Goal: Task Accomplishment & Management: Manage account settings

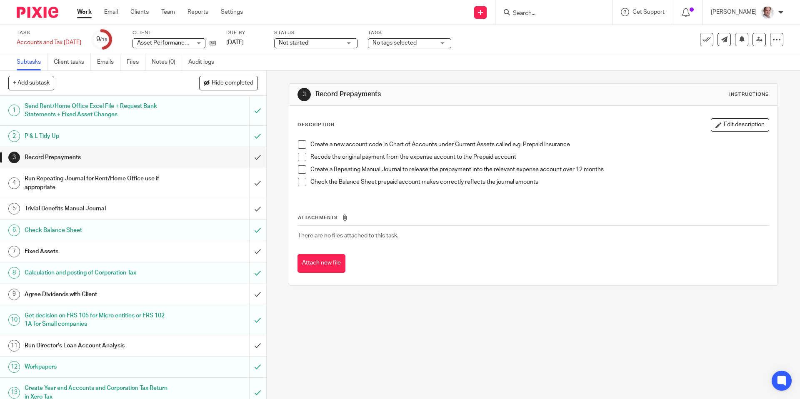
scroll to position [154, 0]
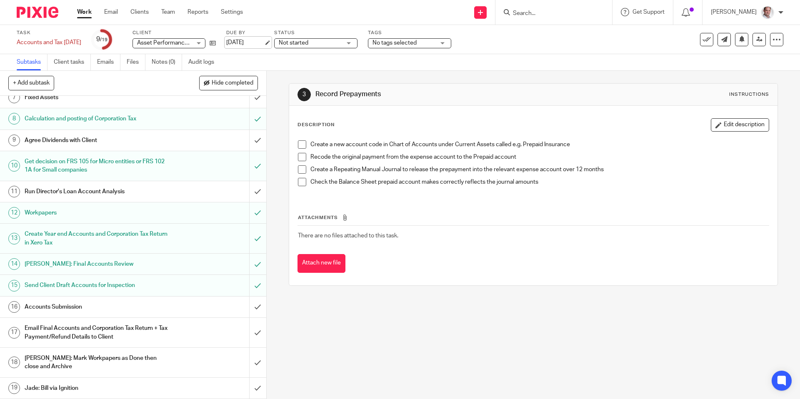
click at [253, 40] on link "17 Aug 2025" at bounding box center [245, 42] width 38 height 9
click at [257, 287] on input "submit" at bounding box center [133, 285] width 266 height 21
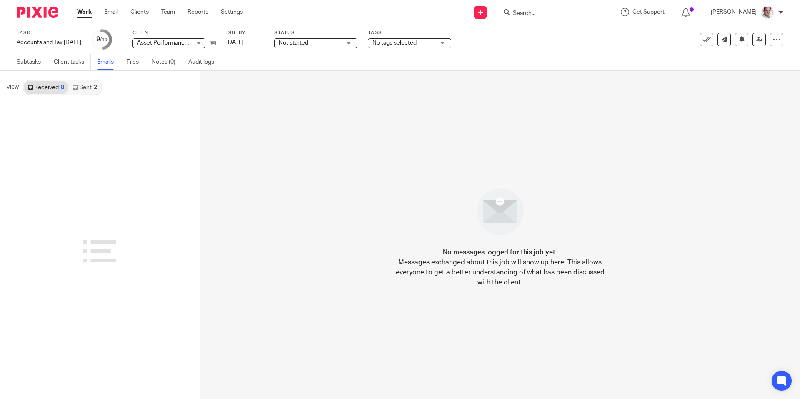
click at [86, 89] on link "Sent 2" at bounding box center [84, 87] width 33 height 13
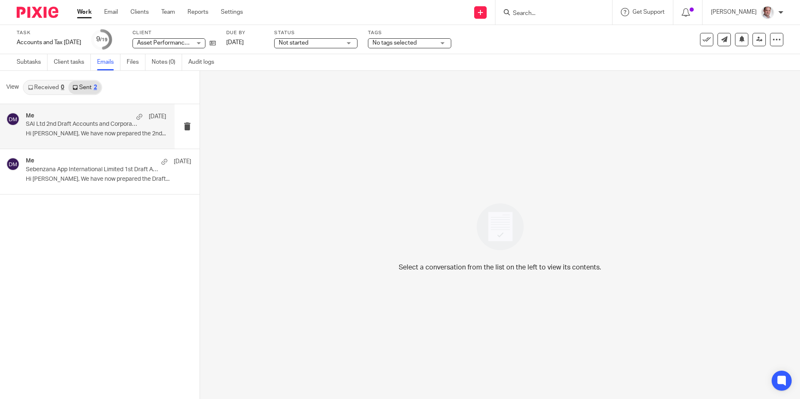
click at [65, 130] on div "Me 22 Jul SAI Ltd 2nd Draft Accounts and Corporation Tax Return 28 Feb 2025 Hi …" at bounding box center [96, 127] width 140 height 28
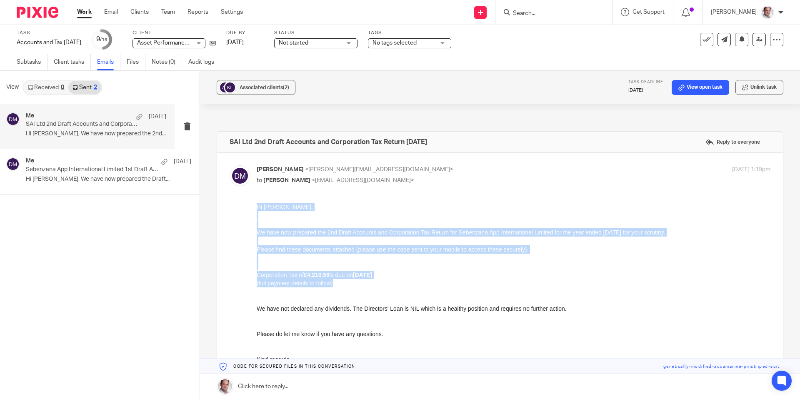
drag, startPoint x: 257, startPoint y: 206, endPoint x: 363, endPoint y: 302, distance: 142.9
click at [363, 302] on div "Hi Angus, We have now prepared the 2nd Draft Accounts and Corporation Tax Retur…" at bounding box center [514, 296] width 514 height 186
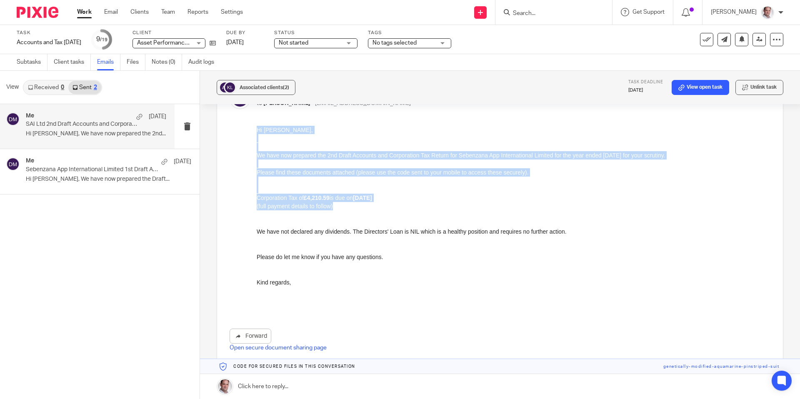
scroll to position [81, 0]
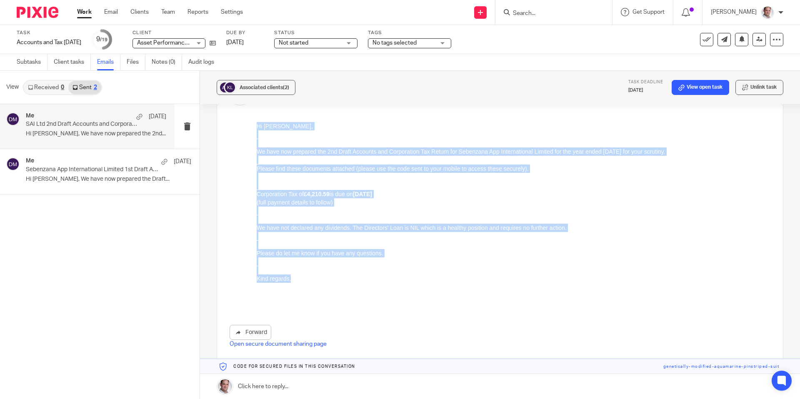
click at [306, 278] on p "Kind regards," at bounding box center [514, 279] width 514 height 8
copy div "Hi Angus, We have now prepared the 2nd Draft Accounts and Corporation Tax Retur…"
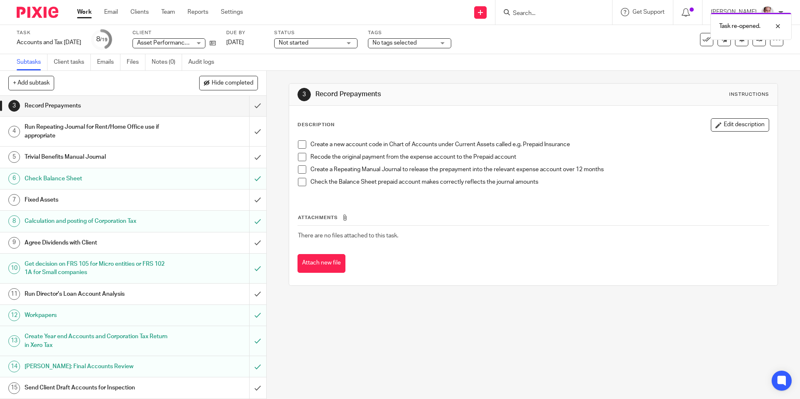
scroll to position [76, 0]
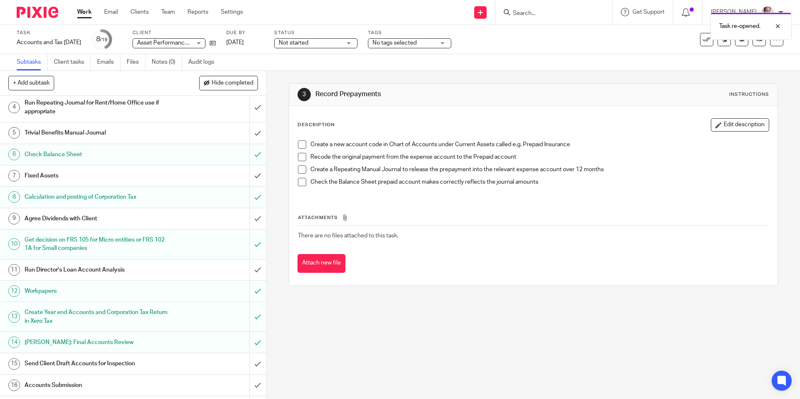
click at [115, 366] on h1 "Send Client Draft Accounts for Inspection" at bounding box center [97, 364] width 144 height 13
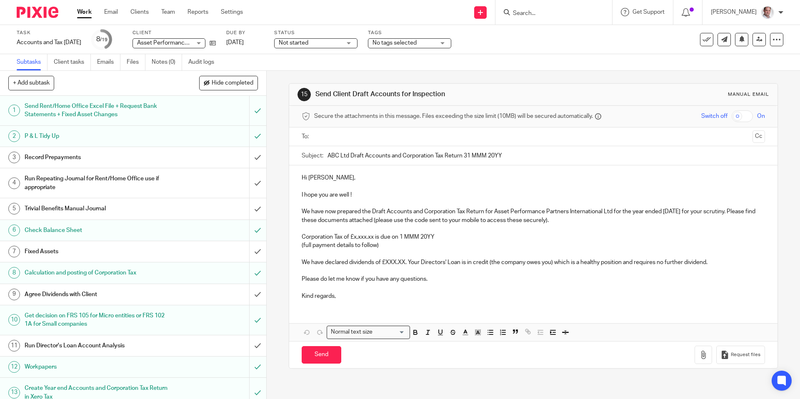
click at [306, 176] on p "Hi Ian," at bounding box center [533, 178] width 463 height 8
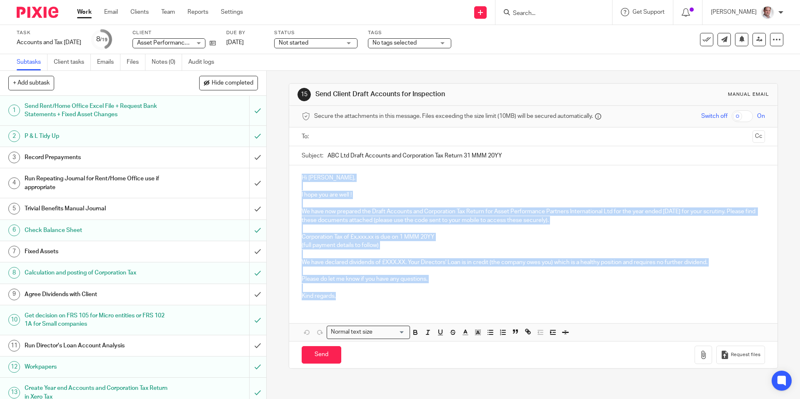
drag, startPoint x: 301, startPoint y: 177, endPoint x: 382, endPoint y: 302, distance: 148.8
click at [379, 303] on div "Hi Ian, I hope you are well ! We have now prepared the Draft Accounts and Corpo…" at bounding box center [533, 236] width 488 height 141
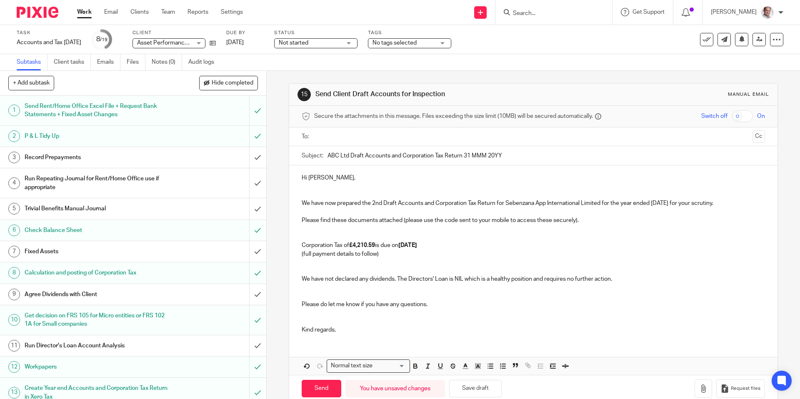
drag, startPoint x: 381, startPoint y: 201, endPoint x: 418, endPoint y: 275, distance: 83.2
click at [381, 202] on p "We have now prepared the 2nd Draft Accounts and Corporation Tax Return for Sebe…" at bounding box center [533, 203] width 463 height 8
drag, startPoint x: 601, startPoint y: 203, endPoint x: 507, endPoint y: 205, distance: 94.2
click at [507, 205] on p "We have now prepared the 3rd Draft Accounts and Corporation Tax Return for Sebe…" at bounding box center [533, 203] width 463 height 8
copy p "Sebenzana App International Limited"
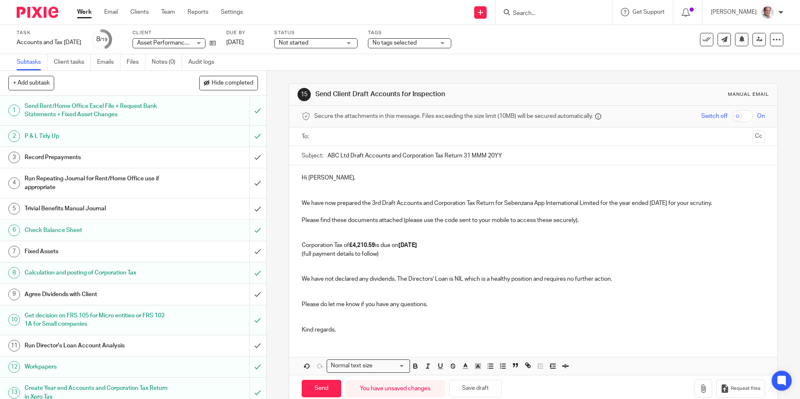
drag, startPoint x: 340, startPoint y: 155, endPoint x: 331, endPoint y: 155, distance: 9.2
click at [331, 155] on input "ABC Ltd Draft Accounts and Corporation Tax Return 31 MMM 20YY" at bounding box center [546, 155] width 437 height 19
click at [350, 156] on input "ABC Ltd Draft Accounts and Corporation Tax Return 31 MMM 20YY" at bounding box center [546, 155] width 437 height 19
drag, startPoint x: 341, startPoint y: 156, endPoint x: 331, endPoint y: 156, distance: 10.0
click at [331, 156] on input "ABC Ltd Draft Accounts and Corporation Tax Return 31 MMM 20YY" at bounding box center [546, 155] width 437 height 19
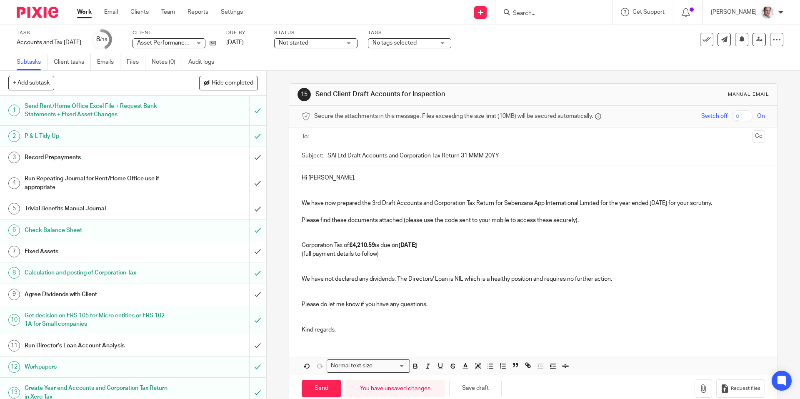
click at [349, 158] on input "SAI Ltd Draft Accounts and Corporation Tax Return 31 MMM 20YY" at bounding box center [546, 155] width 437 height 19
drag, startPoint x: 685, startPoint y: 203, endPoint x: 653, endPoint y: 203, distance: 31.3
click at [653, 203] on p "We have now prepared the 3rd Draft Accounts and Corporation Tax Return for Sebe…" at bounding box center [533, 203] width 463 height 8
copy p "28 Feb 2025"
click at [524, 157] on input "SAI Ltd 3rd Draft Accounts and Corporation Tax Return 31 MMM 20YY" at bounding box center [546, 155] width 437 height 19
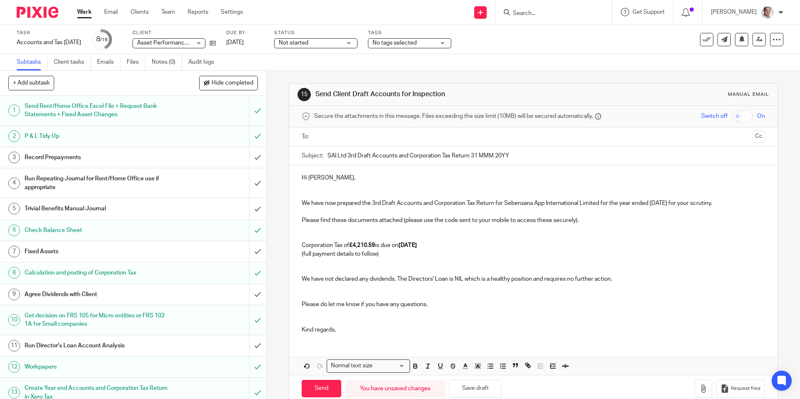
drag, startPoint x: 532, startPoint y: 156, endPoint x: 474, endPoint y: 156, distance: 58.8
click at [474, 156] on input "SAI Ltd 3rd Draft Accounts and Corporation Tax Return 31 MMM 20YY" at bounding box center [546, 155] width 437 height 19
paste input "28 Feb 2025"
type input "SAI Ltd 3rd Draft Accounts and Corporation Tax Return 28 Feb 2025"
click at [750, 116] on input "checkbox" at bounding box center [742, 116] width 21 height 12
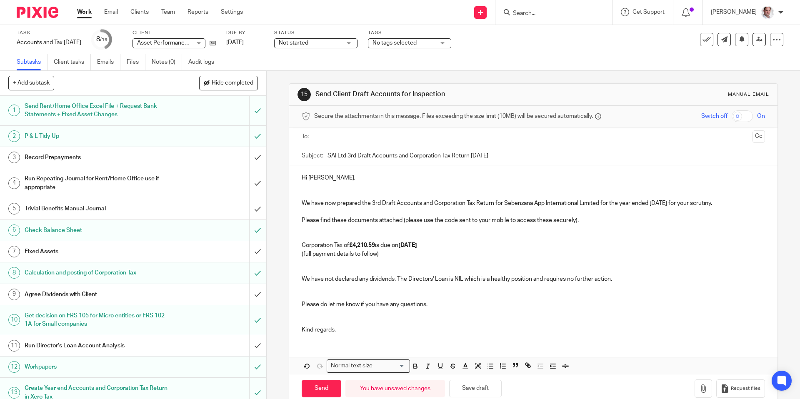
checkbox input "true"
click at [381, 138] on input "text" at bounding box center [533, 137] width 432 height 10
click at [373, 136] on span at bounding box center [375, 137] width 5 height 5
click at [366, 136] on input "text" at bounding box center [533, 137] width 432 height 10
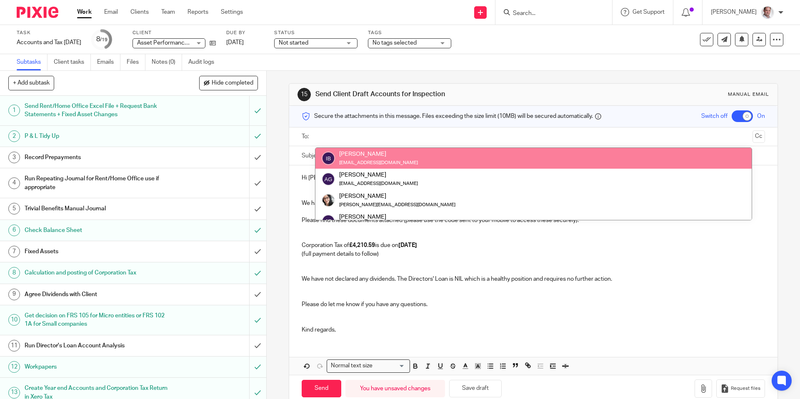
click at [359, 137] on input "text" at bounding box center [533, 137] width 432 height 10
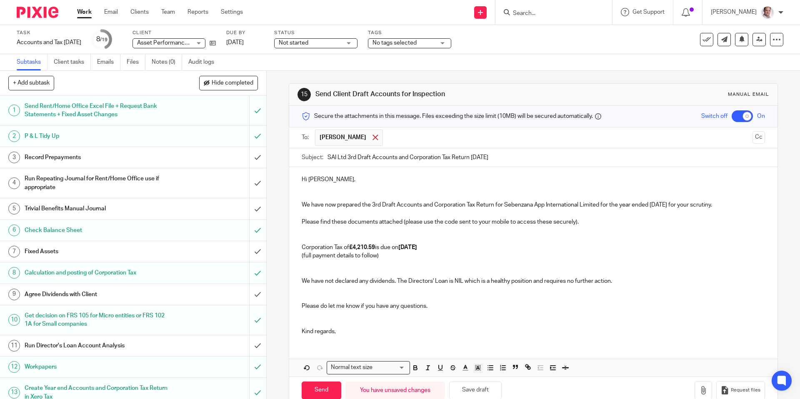
click at [373, 138] on span at bounding box center [375, 137] width 5 height 5
click at [358, 138] on input "text" at bounding box center [533, 137] width 432 height 10
paste input "[EMAIL_ADDRESS][DOMAIN_NAME]"
type input "[EMAIL_ADDRESS][DOMAIN_NAME]"
click at [424, 140] on input "text" at bounding box center [587, 138] width 326 height 16
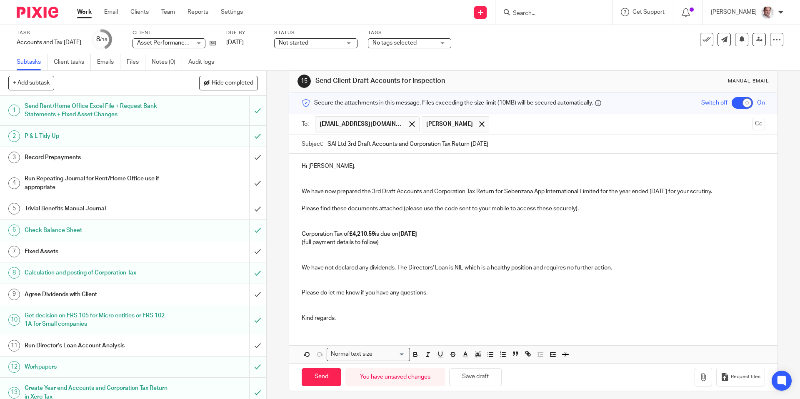
scroll to position [18, 0]
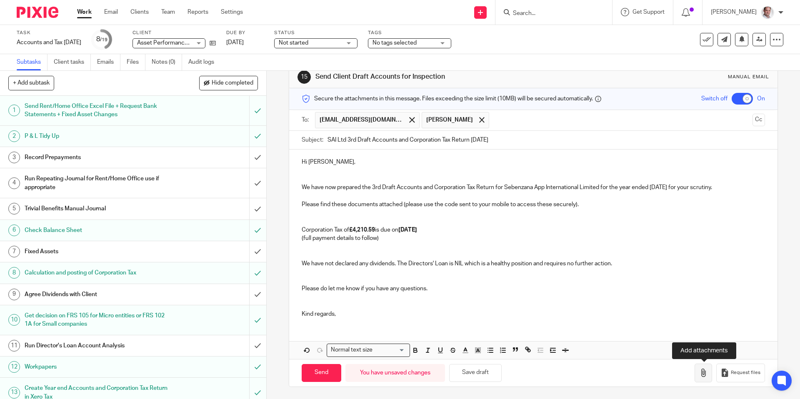
click at [704, 373] on icon "button" at bounding box center [704, 373] width 8 height 8
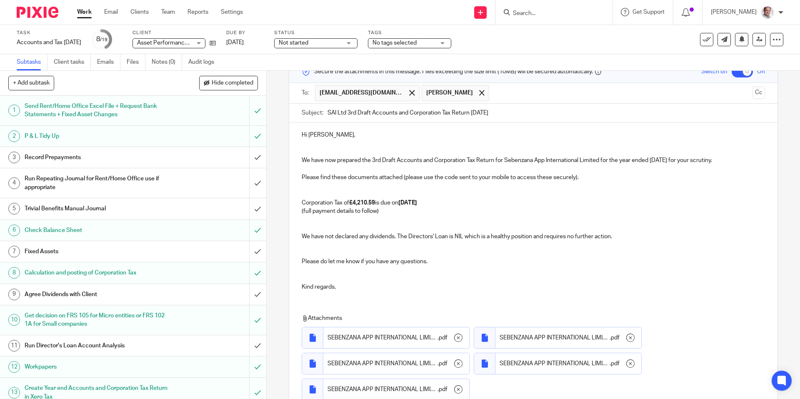
scroll to position [117, 0]
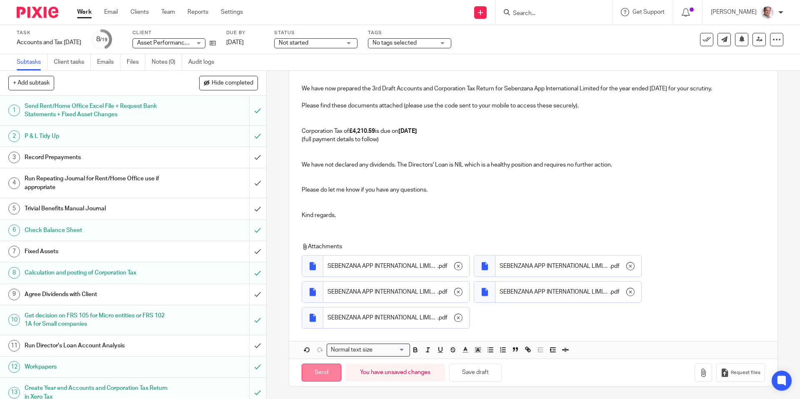
drag, startPoint x: 281, startPoint y: 373, endPoint x: 313, endPoint y: 376, distance: 31.9
click at [281, 373] on div "15 Send Client Draft Accounts for Inspection Manual email Secure the attachment…" at bounding box center [534, 235] width 534 height 329
click at [313, 376] on input "Send" at bounding box center [322, 373] width 40 height 18
checkbox input "false"
type input "Sent"
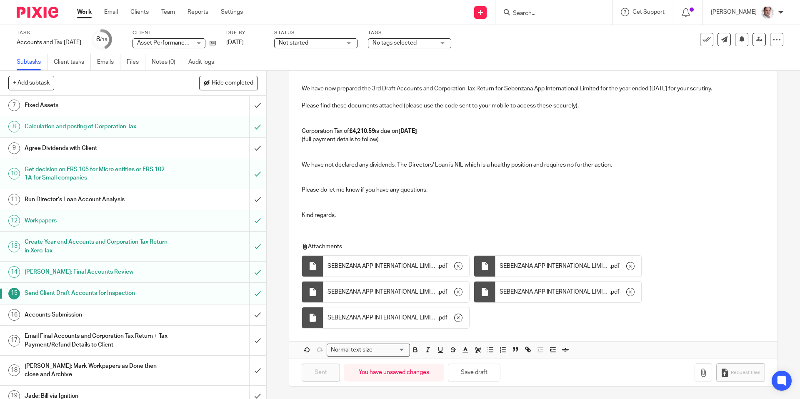
scroll to position [154, 0]
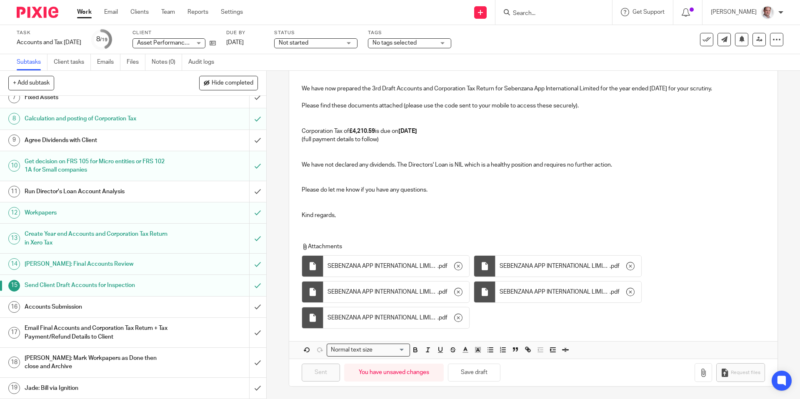
click at [66, 306] on h1 "Accounts Submission" at bounding box center [97, 307] width 144 height 13
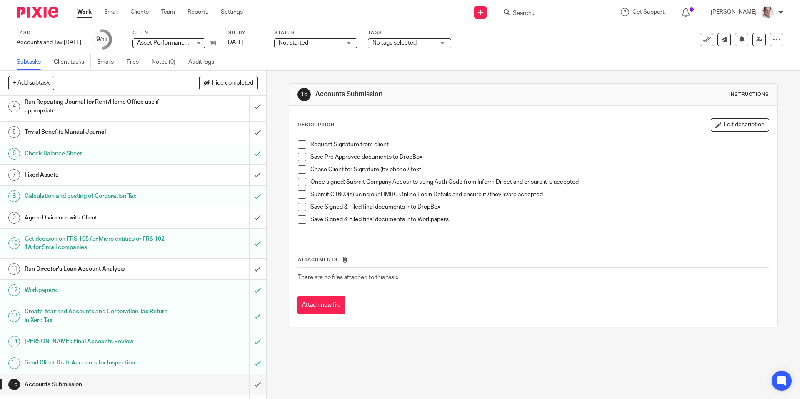
scroll to position [148, 0]
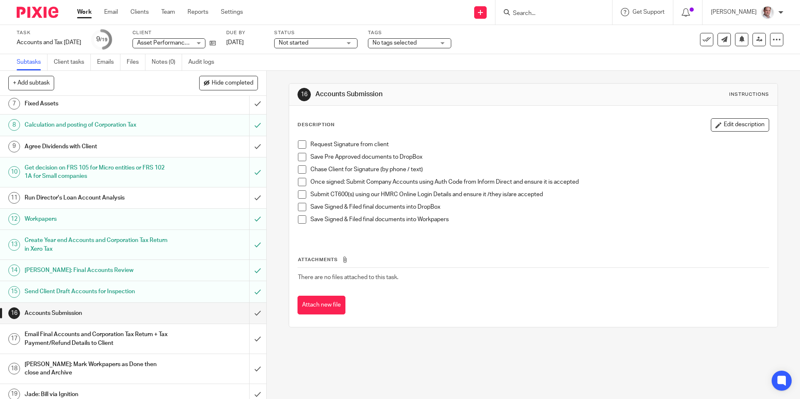
click at [302, 141] on span at bounding box center [302, 144] width 8 height 8
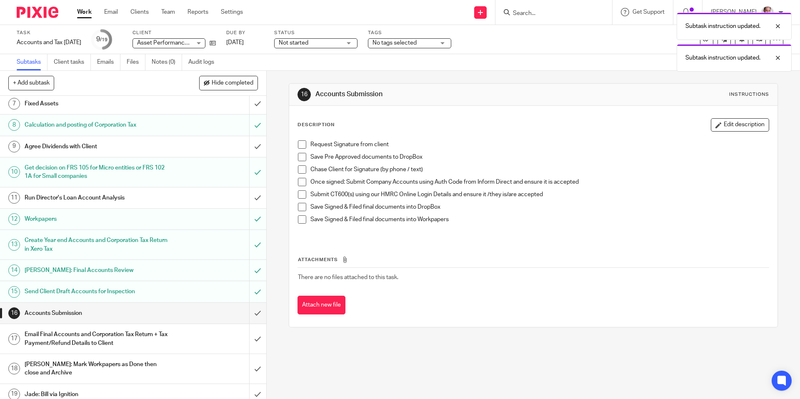
click at [76, 270] on h1 "[PERSON_NAME]: Final Accounts Review" at bounding box center [97, 270] width 144 height 13
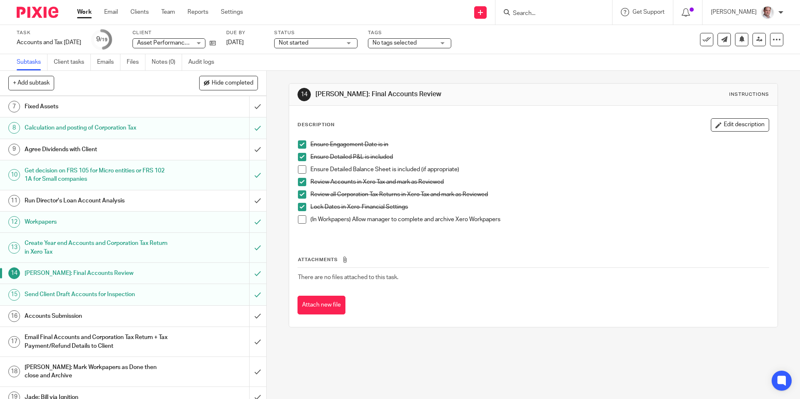
scroll to position [154, 0]
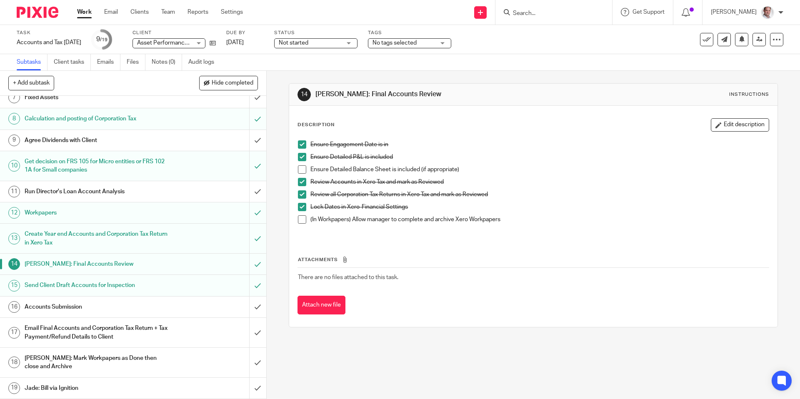
click at [65, 308] on h1 "Accounts Submission" at bounding box center [97, 307] width 144 height 13
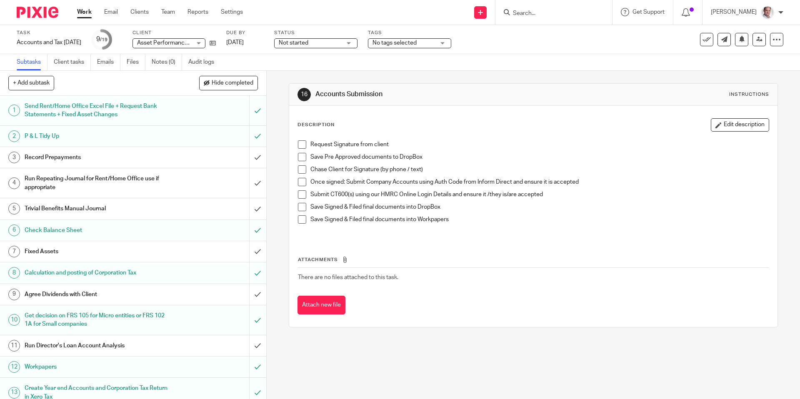
click at [303, 158] on span at bounding box center [302, 157] width 8 height 8
click at [533, 11] on div "Subtask instruction updated." at bounding box center [596, 24] width 392 height 32
click at [540, 11] on div "Subtask instruction updated." at bounding box center [596, 24] width 392 height 32
click at [553, 14] on input "Search" at bounding box center [549, 14] width 75 height 8
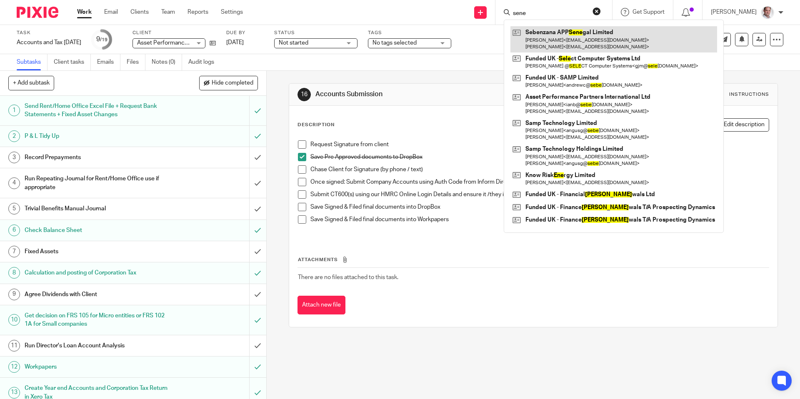
type input "sene"
click at [568, 30] on link at bounding box center [614, 39] width 207 height 26
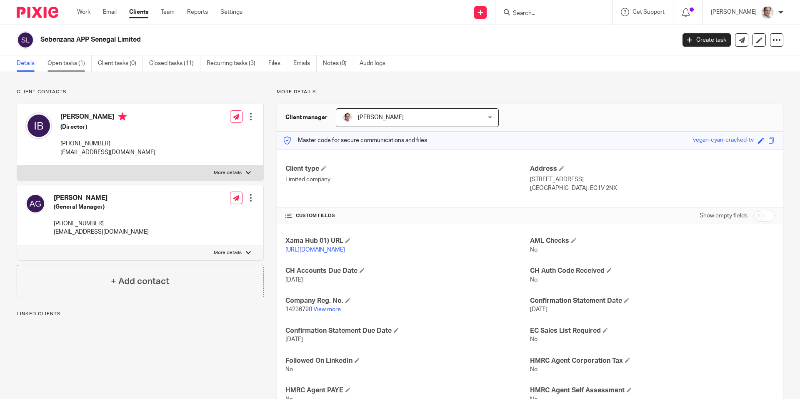
click at [60, 66] on link "Open tasks (1)" at bounding box center [70, 63] width 44 height 16
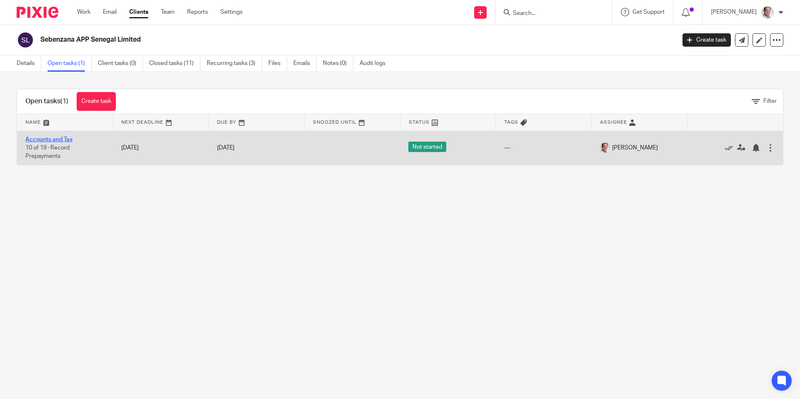
click at [44, 140] on link "Accounts and Tax" at bounding box center [48, 140] width 47 height 6
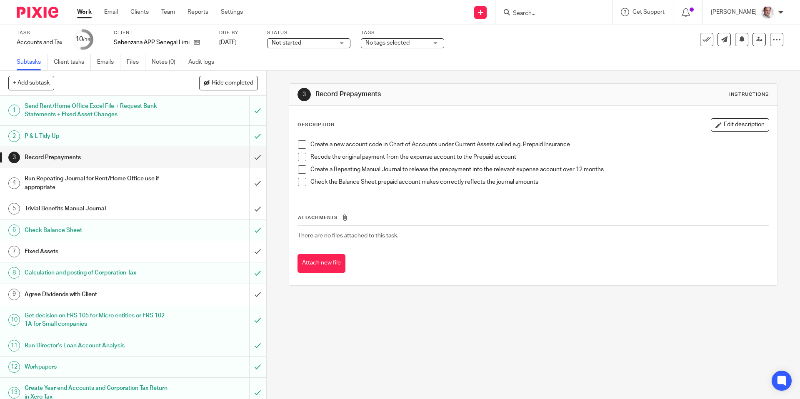
scroll to position [154, 0]
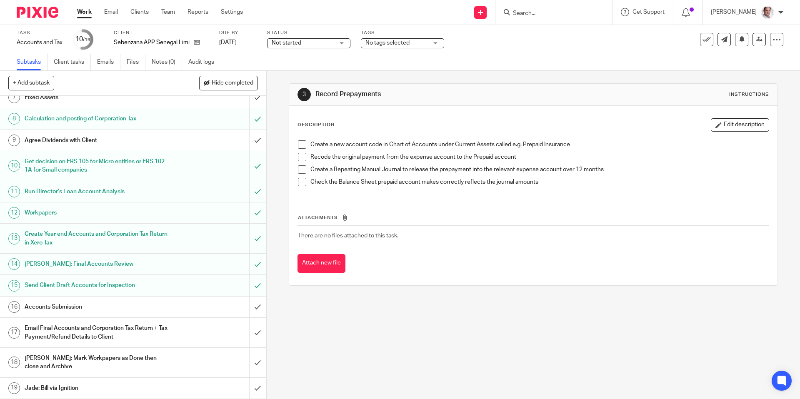
click at [71, 308] on h1 "Accounts Submission" at bounding box center [97, 307] width 144 height 13
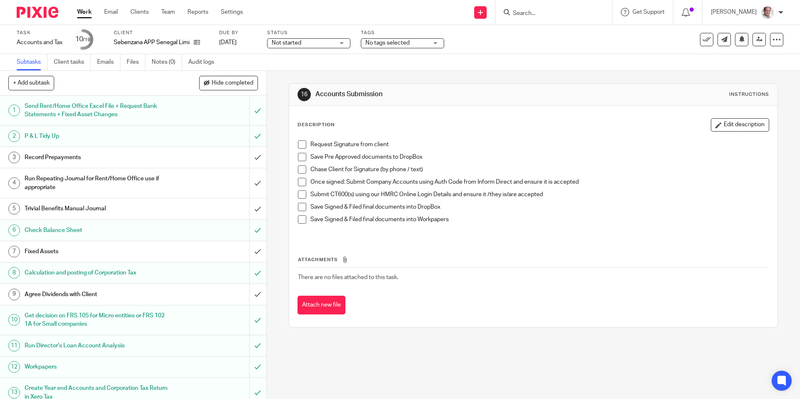
click at [301, 157] on span at bounding box center [302, 157] width 8 height 8
click at [549, 11] on input "Search" at bounding box center [549, 14] width 75 height 8
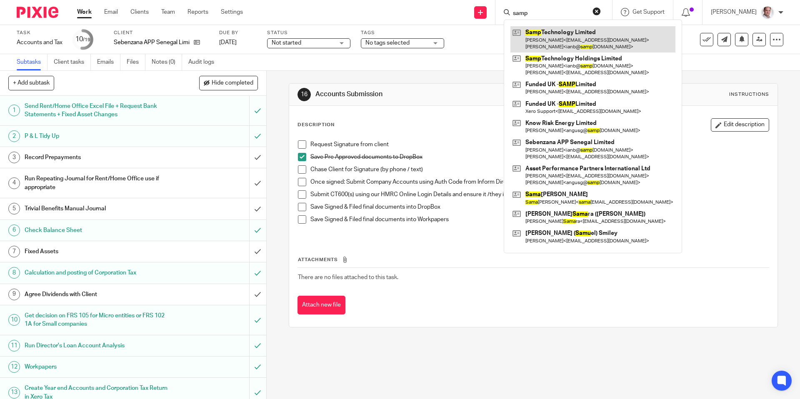
type input "samp"
click at [567, 33] on link at bounding box center [593, 39] width 165 height 26
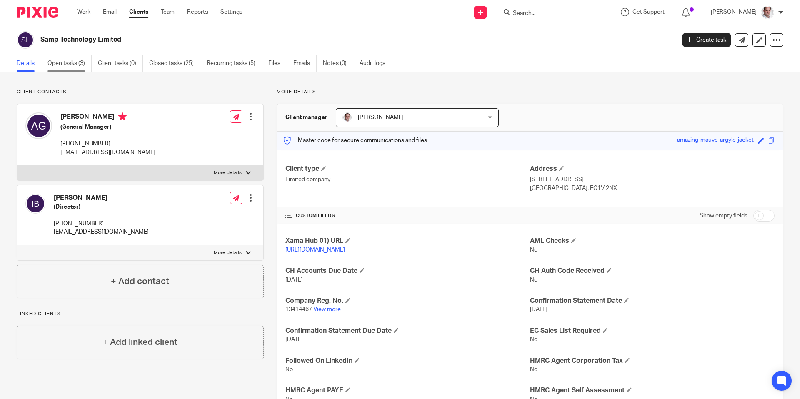
click at [61, 63] on link "Open tasks (3)" at bounding box center [70, 63] width 44 height 16
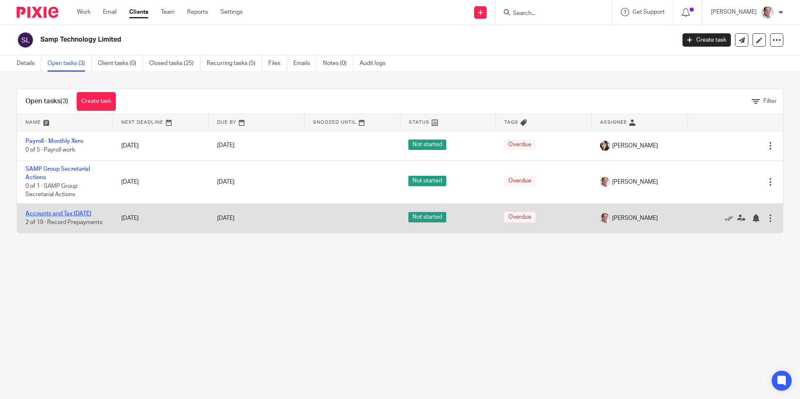
click at [49, 214] on link "Accounts and Tax 28 Feb 2025" at bounding box center [58, 214] width 66 height 6
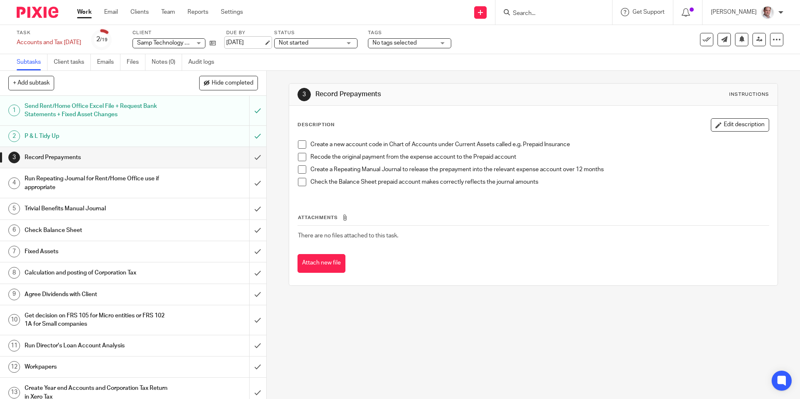
click at [254, 41] on link "17 Aug 2025" at bounding box center [245, 42] width 38 height 9
click at [299, 13] on div "Send new email Create task Add client Get Support Contact via email Check our d…" at bounding box center [528, 12] width 545 height 25
click at [256, 228] on input "submit" at bounding box center [133, 230] width 266 height 21
